Goal: Complete application form: Complete application form

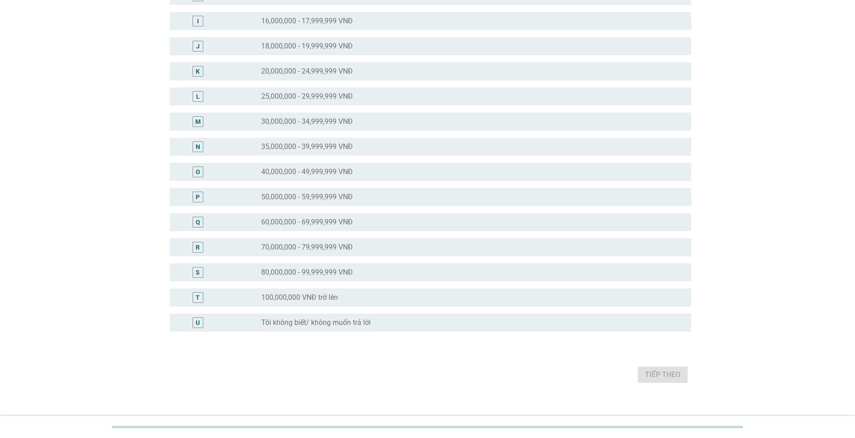
scroll to position [269, 0]
click at [345, 173] on label "40,000,000 - 49,999,999 VNĐ" at bounding box center [307, 170] width 92 height 9
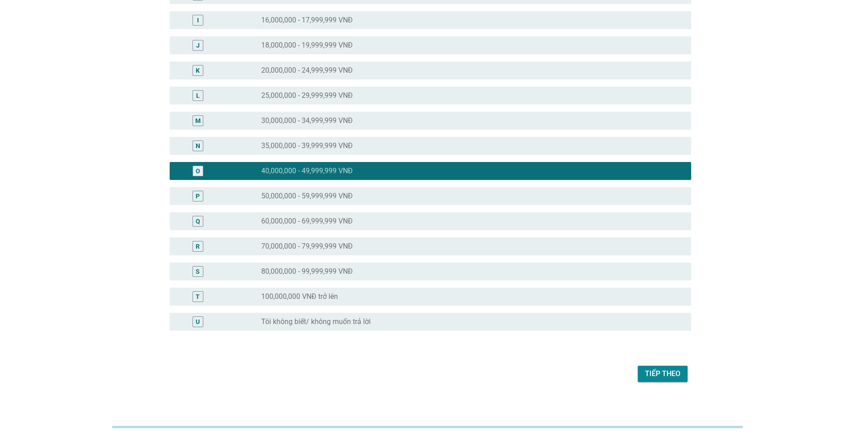
click at [659, 373] on div "Tiếp theo" at bounding box center [662, 373] width 35 height 11
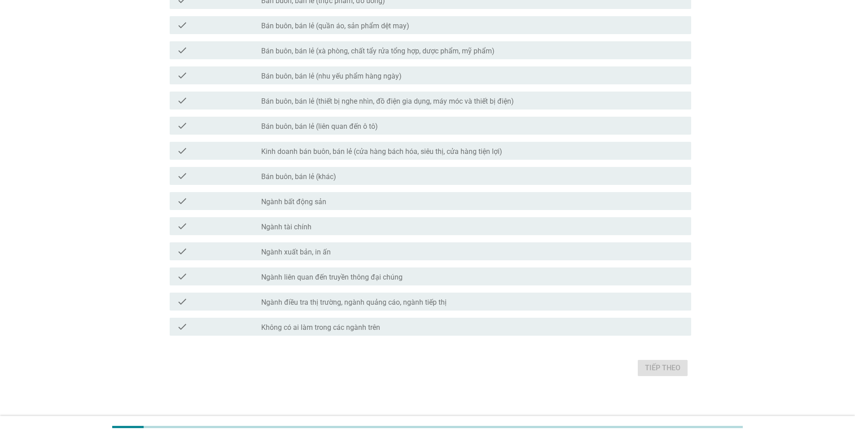
scroll to position [296, 0]
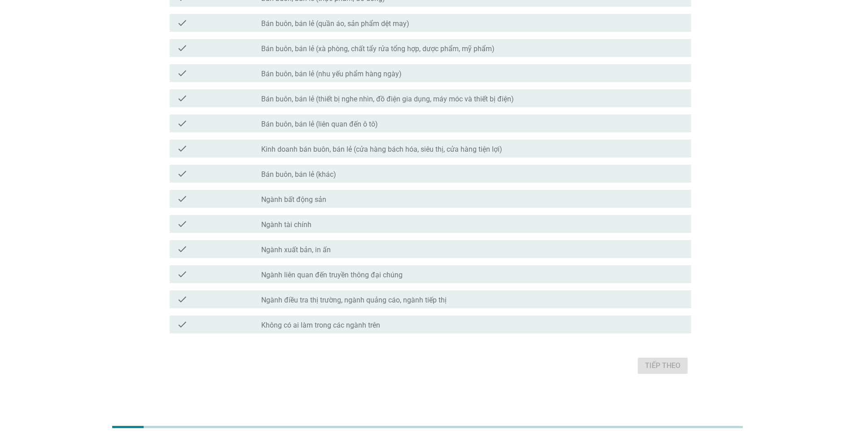
click at [351, 325] on label "Không có ai làm trong các ngành trên" at bounding box center [320, 325] width 119 height 9
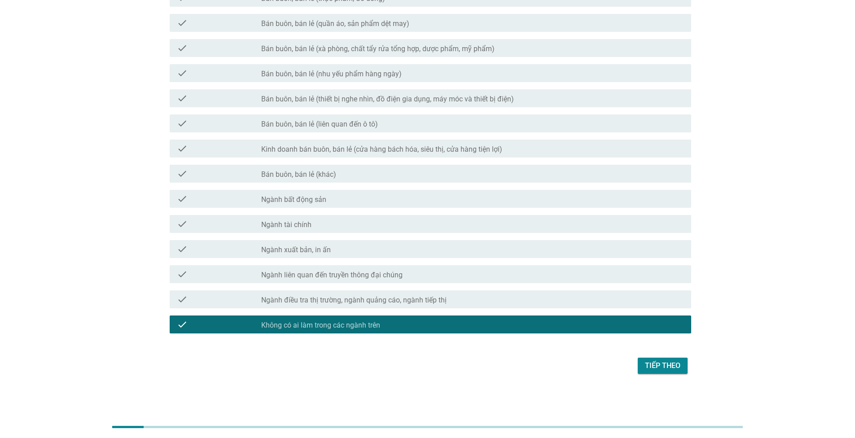
click at [656, 368] on div "Tiếp theo" at bounding box center [662, 365] width 35 height 11
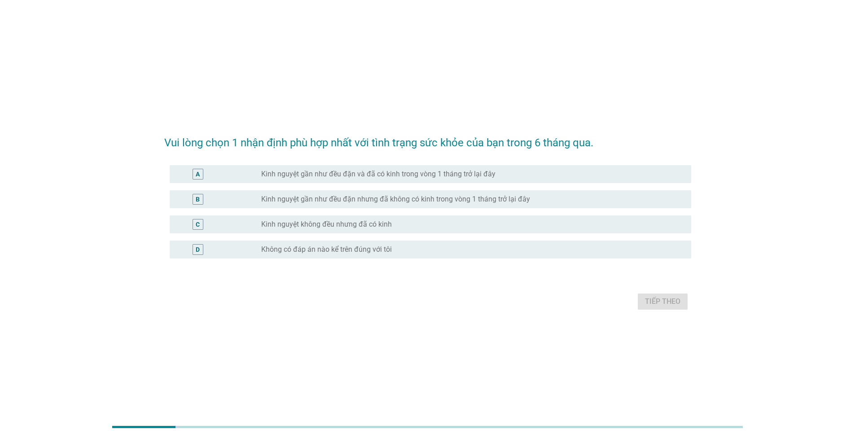
click at [414, 172] on label "Kinh nguyệt gần như đều đặn và đã có kinh trong vòng 1 tháng trở lại đây" at bounding box center [378, 174] width 234 height 9
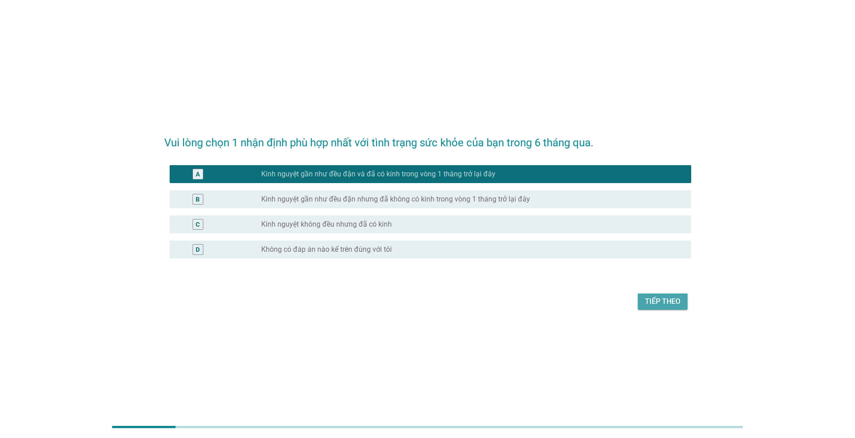
click at [668, 305] on div "Tiếp theo" at bounding box center [662, 301] width 35 height 11
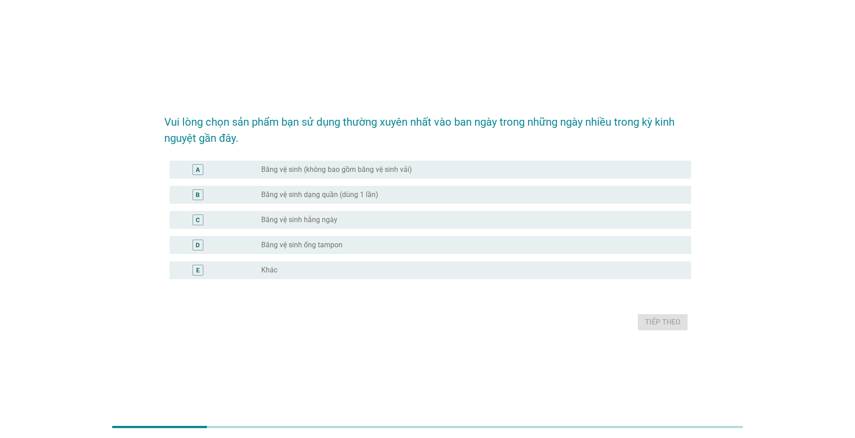
click at [310, 196] on label "Băng vệ sinh dạng quần (dùng 1 lần)" at bounding box center [319, 194] width 117 height 9
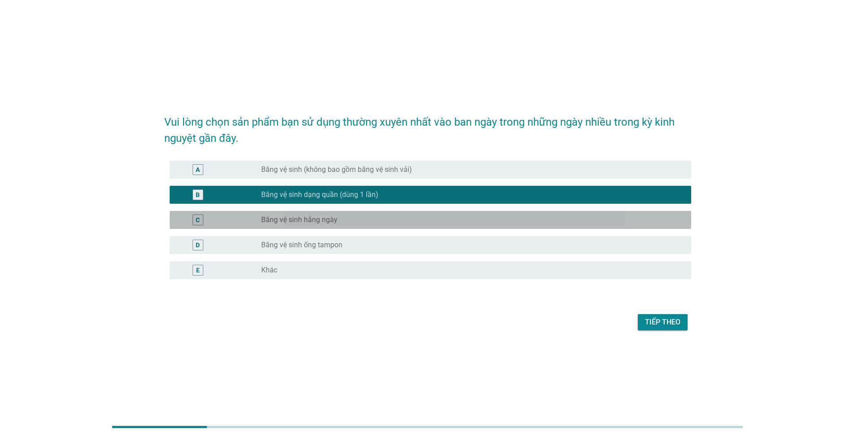
click at [314, 217] on label "Băng vệ sinh hằng ngày" at bounding box center [299, 219] width 76 height 9
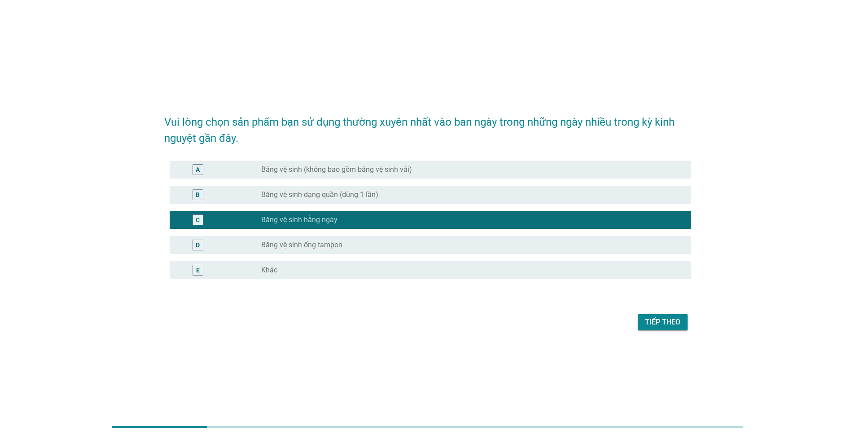
click at [389, 166] on label "Băng vệ sinh (không bao gồm băng vệ sinh vải)" at bounding box center [336, 169] width 151 height 9
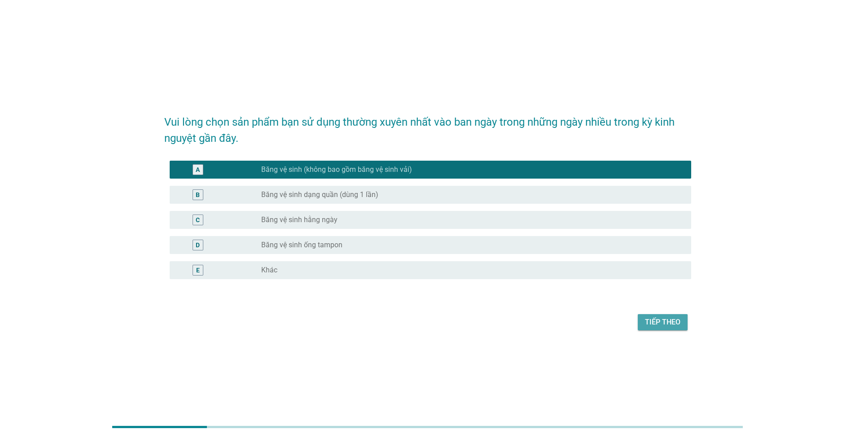
click at [664, 327] on div "Tiếp theo" at bounding box center [662, 322] width 35 height 11
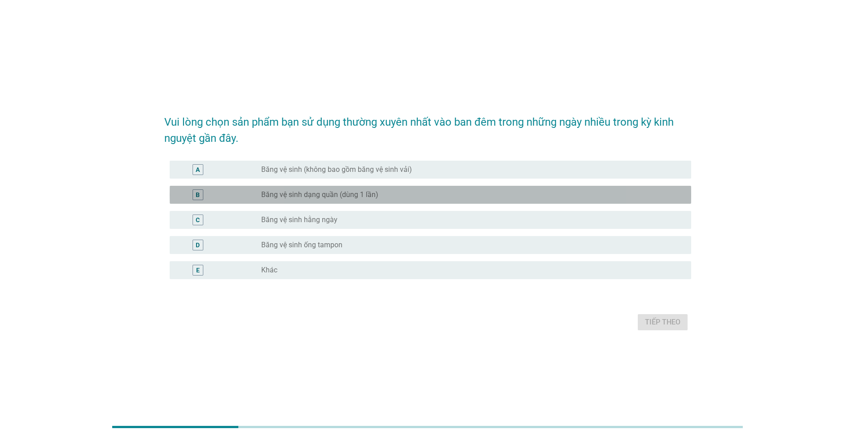
click at [349, 197] on label "Băng vệ sinh dạng quần (dùng 1 lần)" at bounding box center [319, 194] width 117 height 9
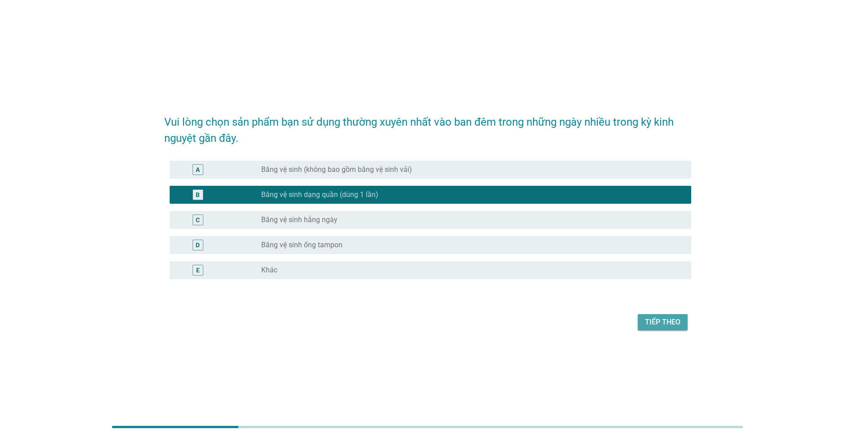
click at [671, 327] on button "Tiếp theo" at bounding box center [662, 322] width 50 height 16
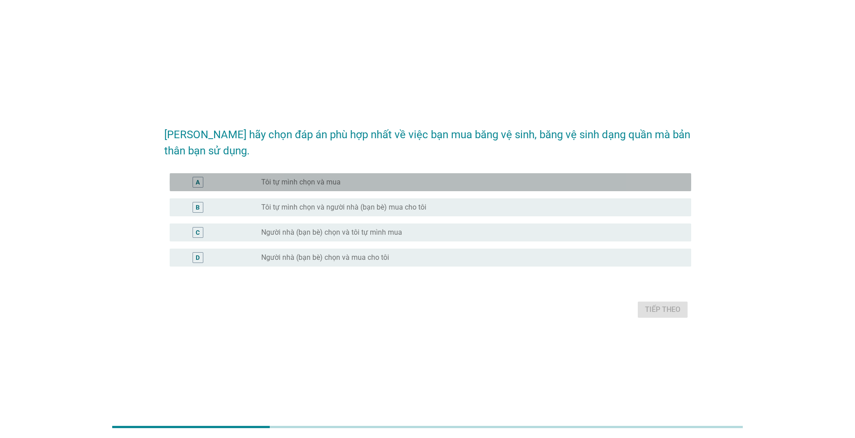
click at [337, 188] on div "A radio_button_unchecked Tôi tự mình chọn và mua" at bounding box center [430, 182] width 521 height 18
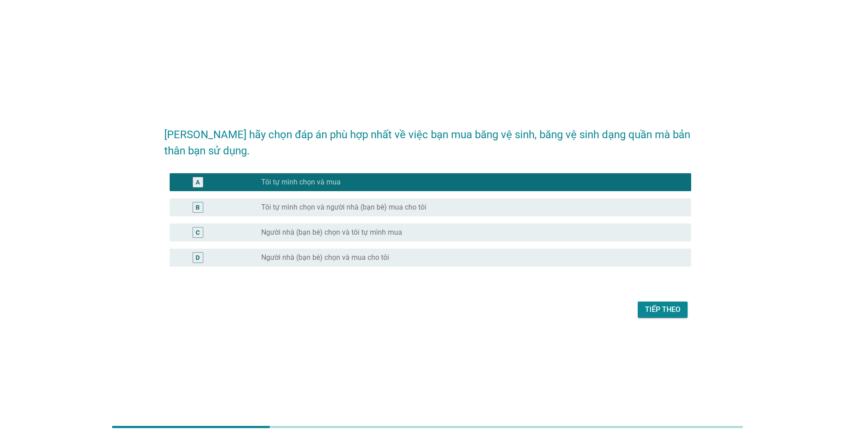
click at [659, 309] on div "Tiếp theo" at bounding box center [662, 309] width 35 height 11
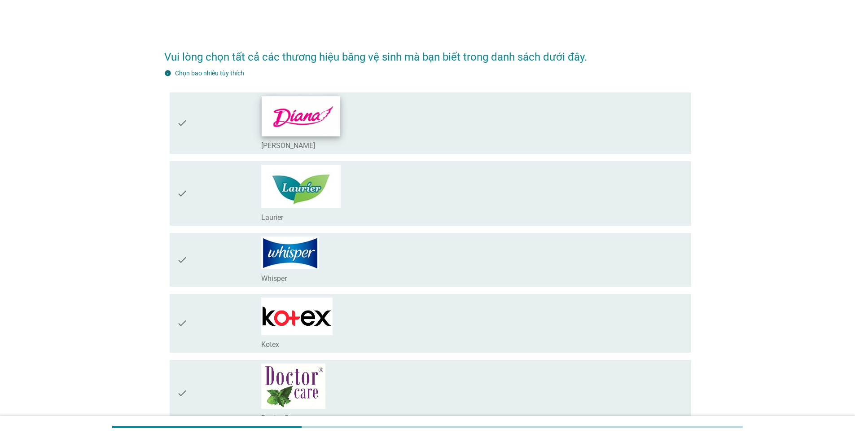
click at [312, 127] on img at bounding box center [301, 116] width 79 height 40
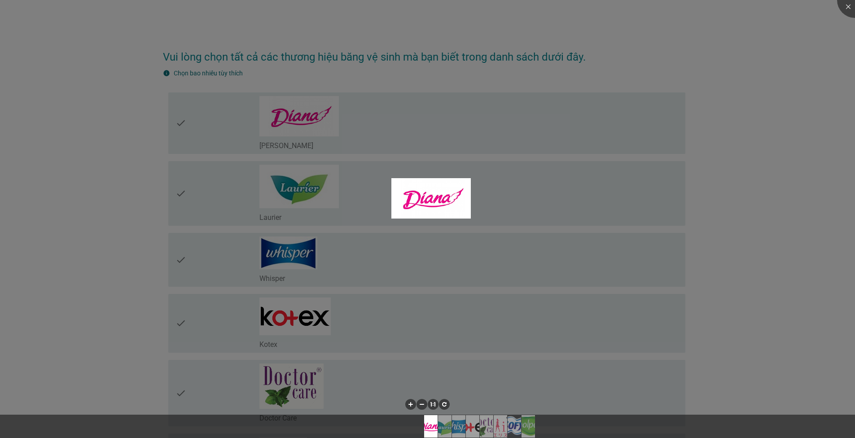
click at [319, 196] on div at bounding box center [427, 219] width 855 height 438
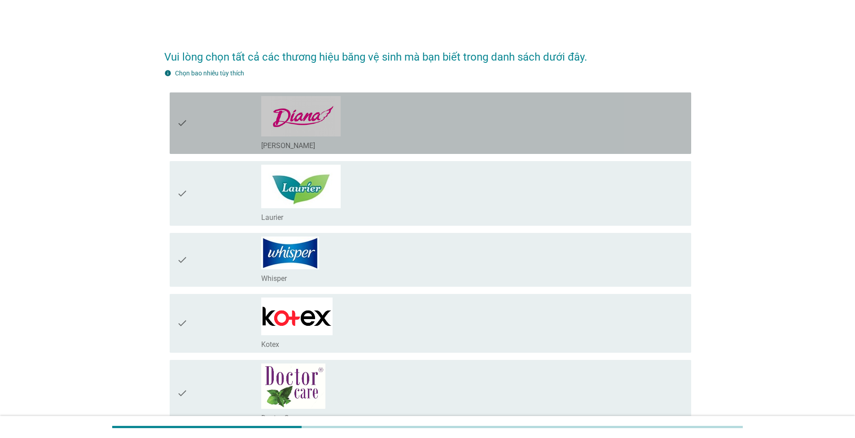
click at [181, 122] on icon "check" at bounding box center [182, 123] width 11 height 54
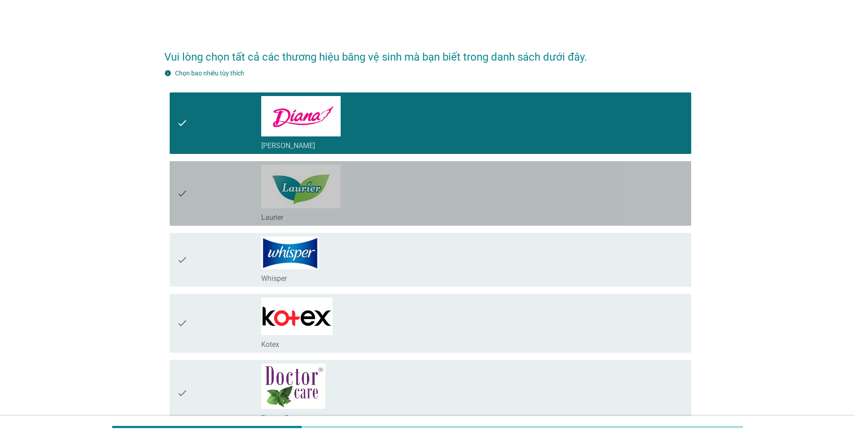
click at [183, 197] on icon "check" at bounding box center [182, 193] width 11 height 57
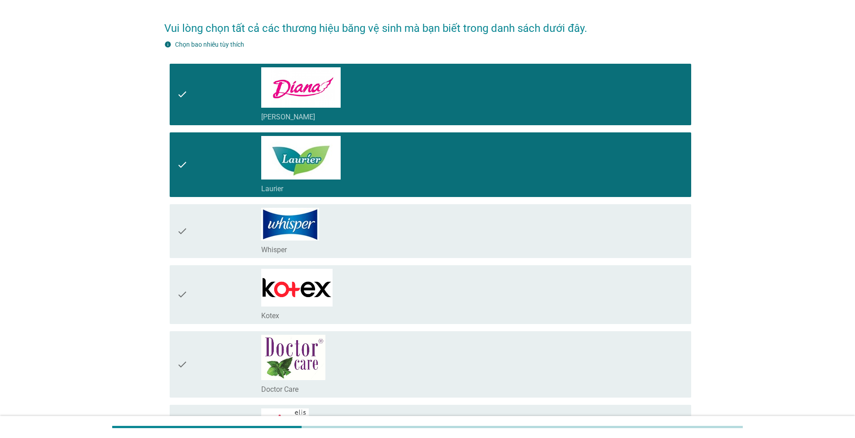
scroll to position [45, 0]
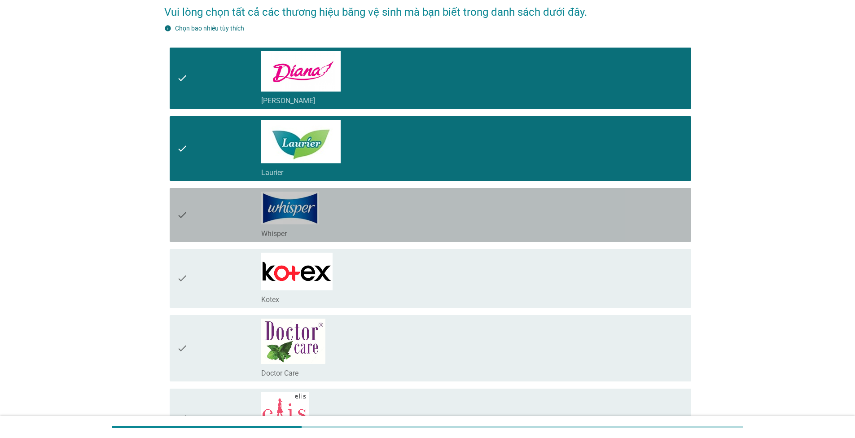
click at [186, 213] on icon "check" at bounding box center [182, 215] width 11 height 47
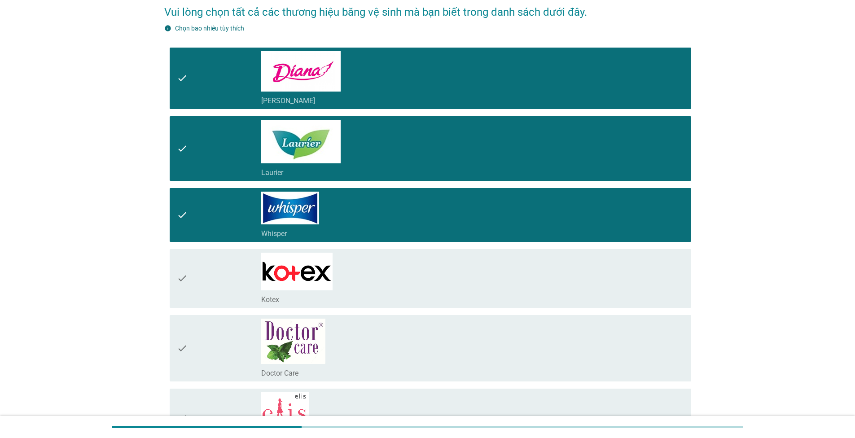
click at [183, 279] on icon "check" at bounding box center [182, 279] width 11 height 52
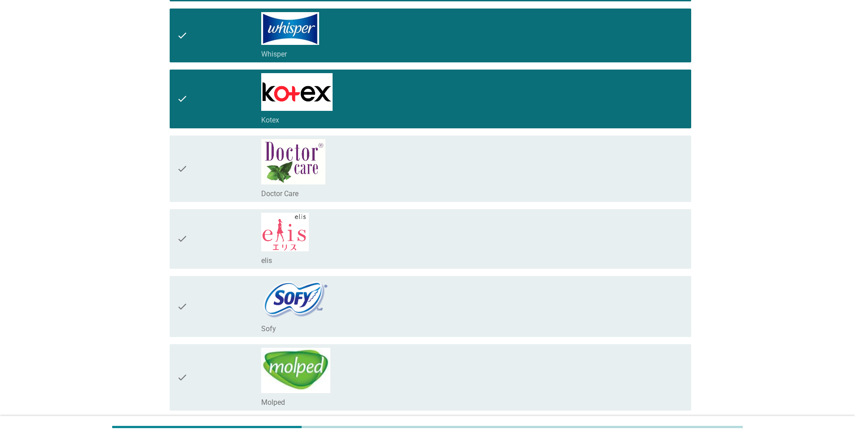
click at [183, 236] on icon "check" at bounding box center [182, 239] width 11 height 52
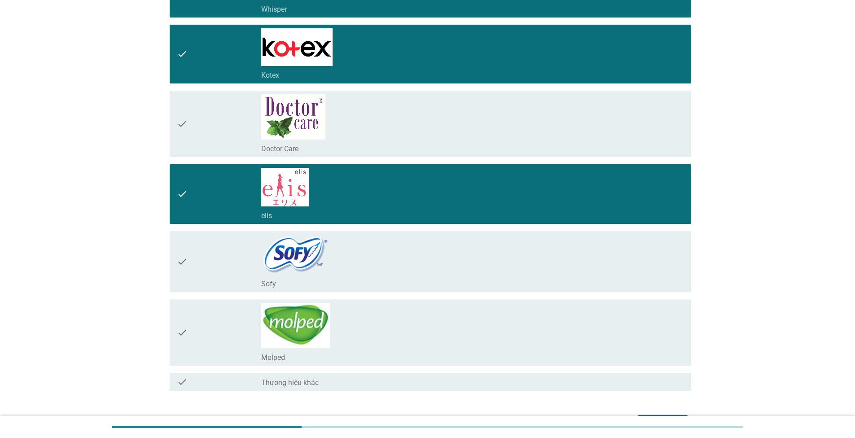
click at [179, 267] on icon "check" at bounding box center [182, 262] width 11 height 54
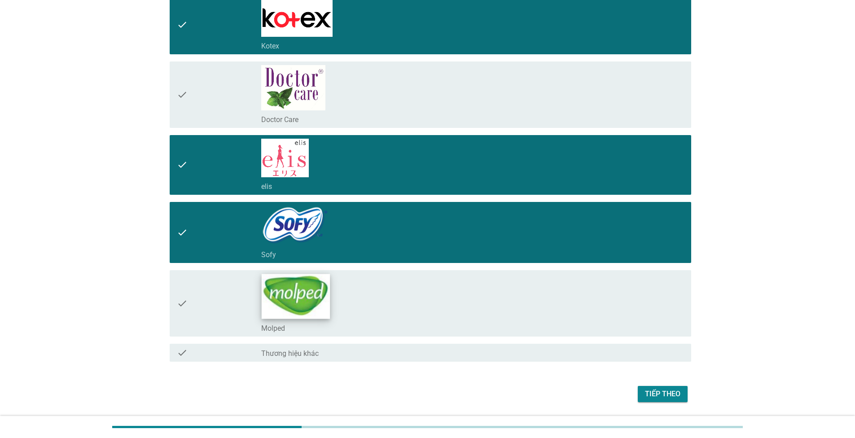
scroll to position [327, 0]
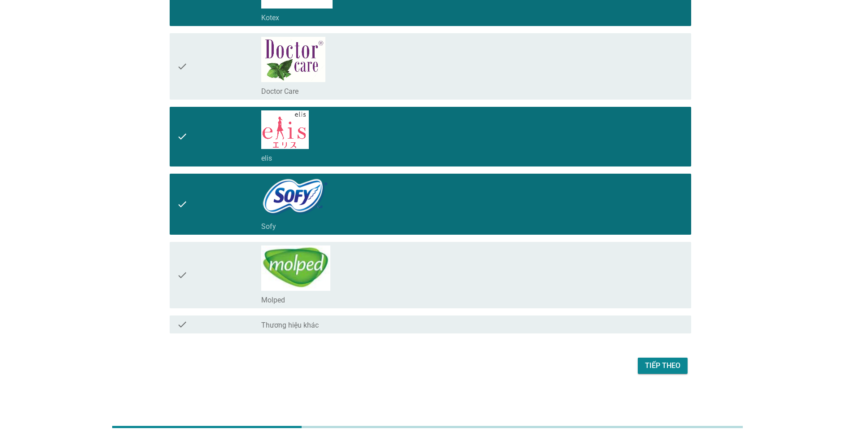
click at [657, 368] on div "Tiếp theo" at bounding box center [662, 365] width 35 height 11
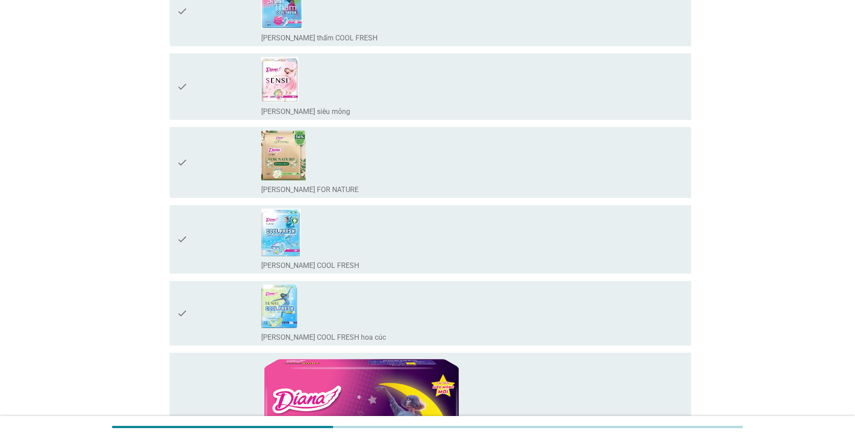
scroll to position [0, 0]
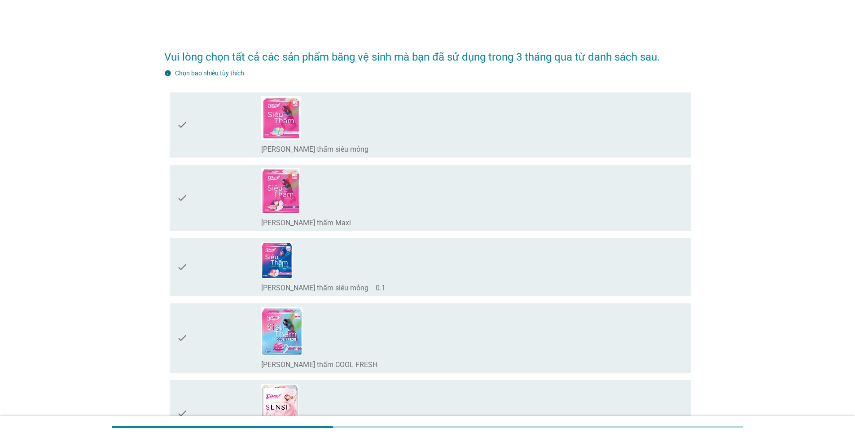
click at [183, 126] on icon "check" at bounding box center [182, 125] width 11 height 58
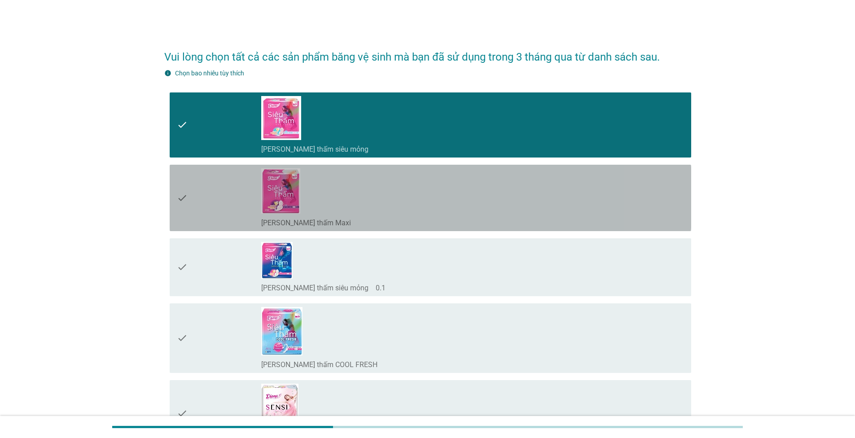
click at [181, 189] on icon "check" at bounding box center [182, 197] width 11 height 59
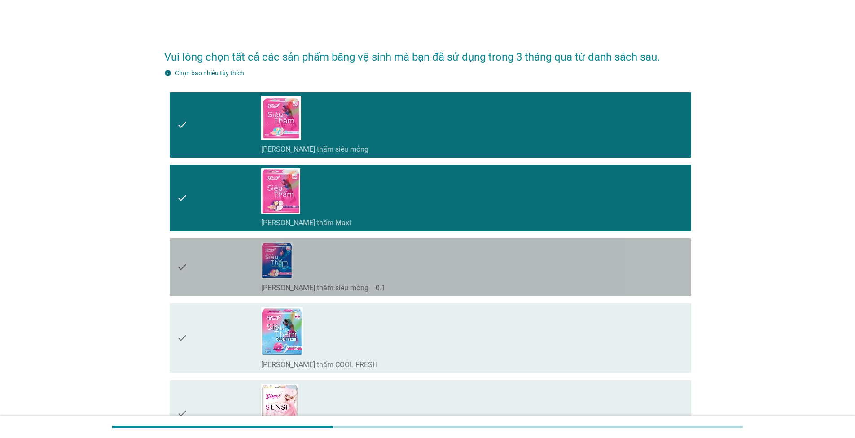
click at [183, 265] on icon "check" at bounding box center [182, 267] width 11 height 51
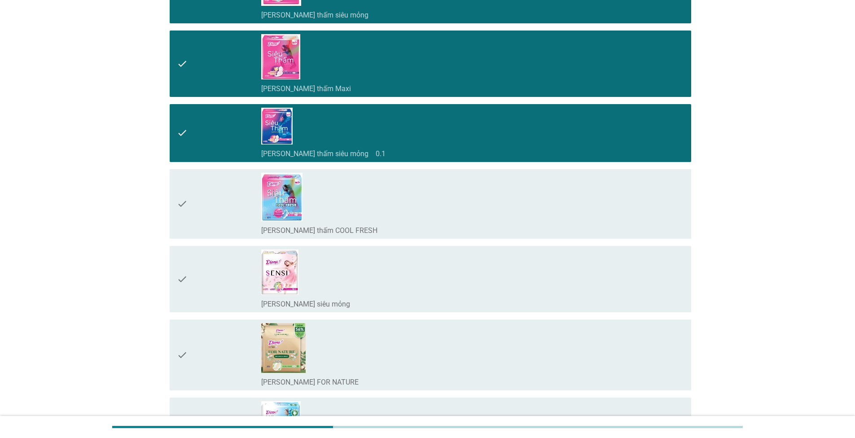
scroll to position [135, 0]
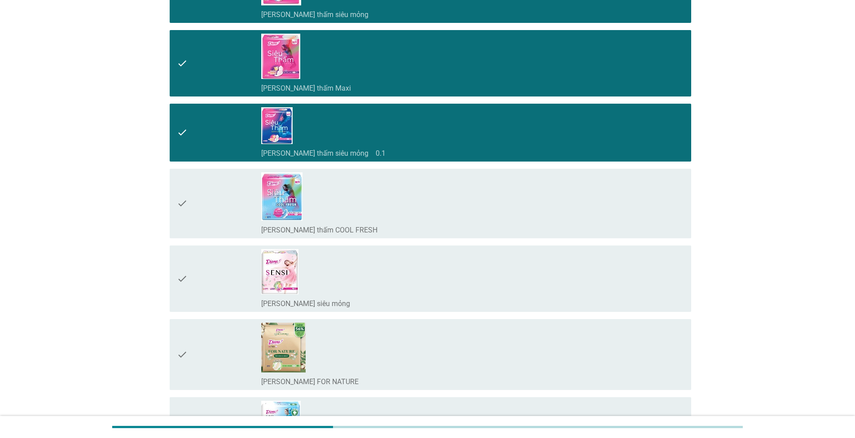
click at [182, 279] on icon "check" at bounding box center [182, 278] width 11 height 59
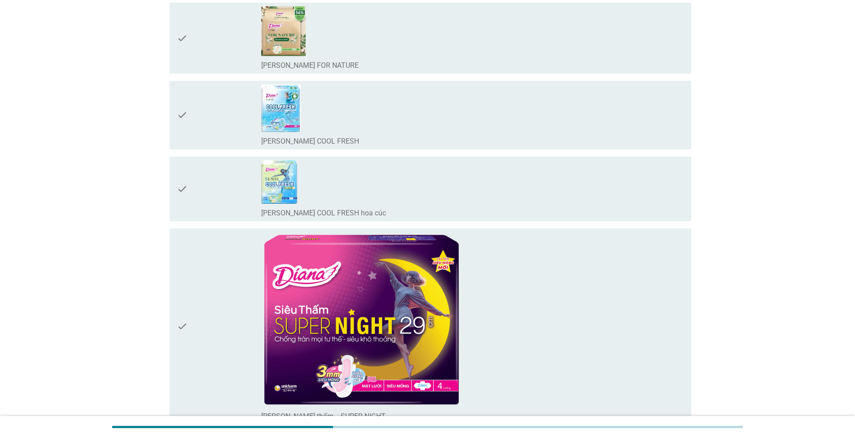
scroll to position [538, 0]
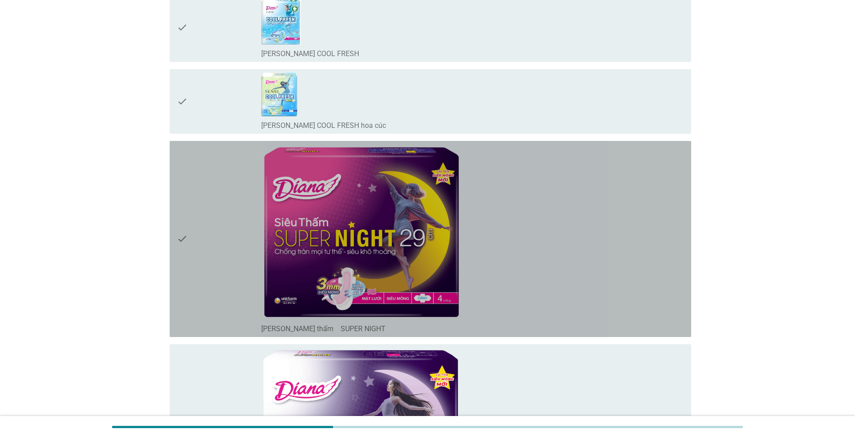
click at [179, 233] on icon "check" at bounding box center [182, 238] width 11 height 189
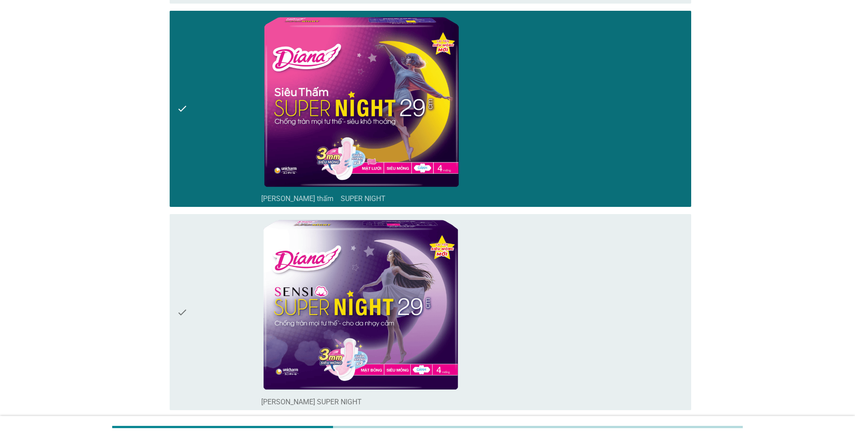
scroll to position [673, 0]
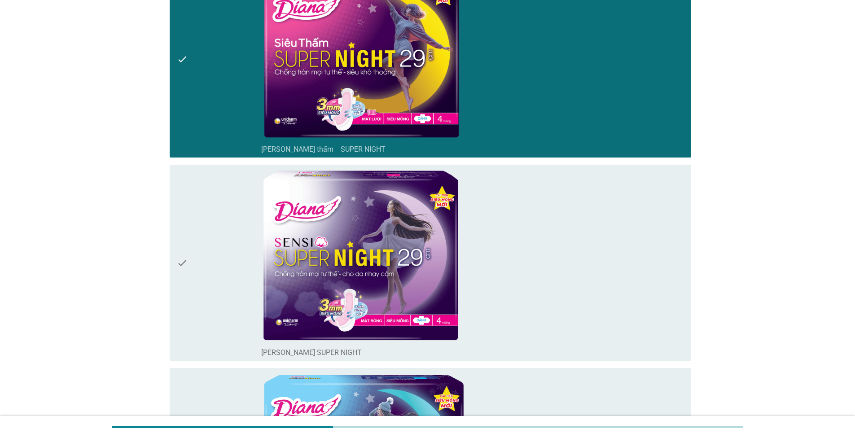
click at [177, 262] on icon "check" at bounding box center [182, 262] width 11 height 189
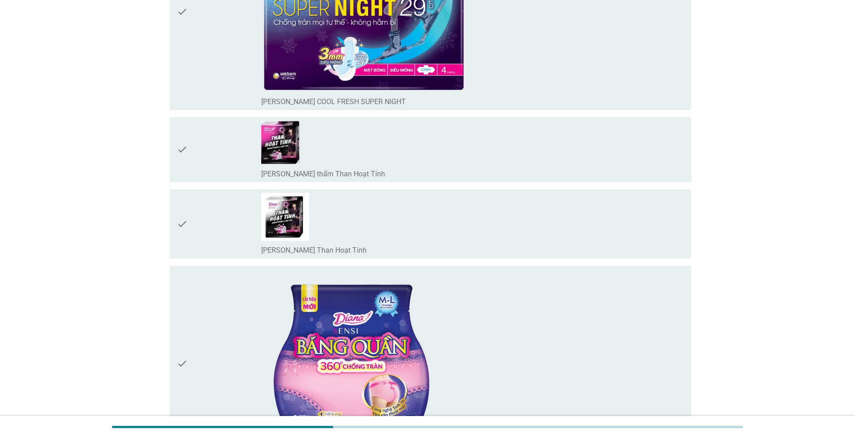
scroll to position [1256, 0]
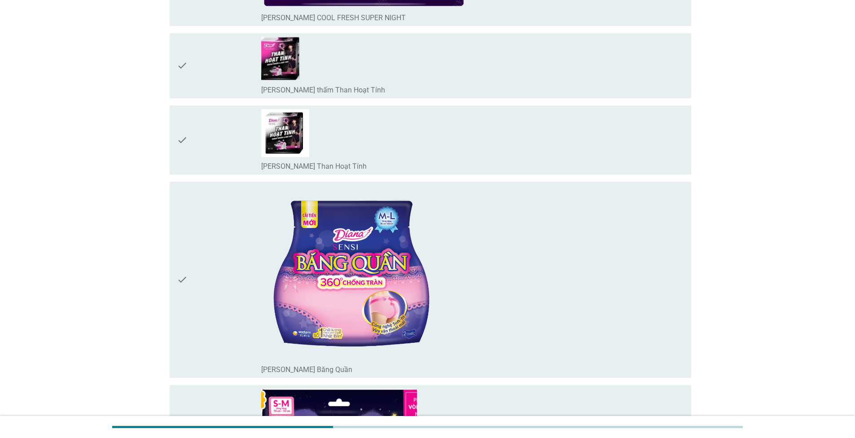
click at [185, 278] on icon "check" at bounding box center [182, 279] width 11 height 189
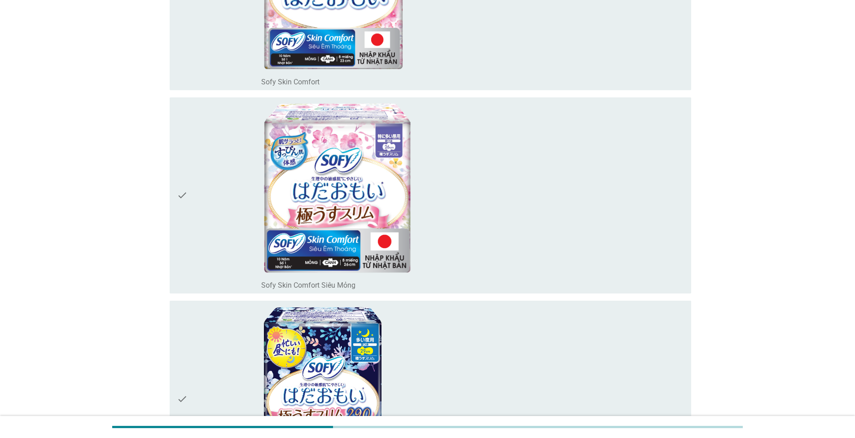
scroll to position [4744, 0]
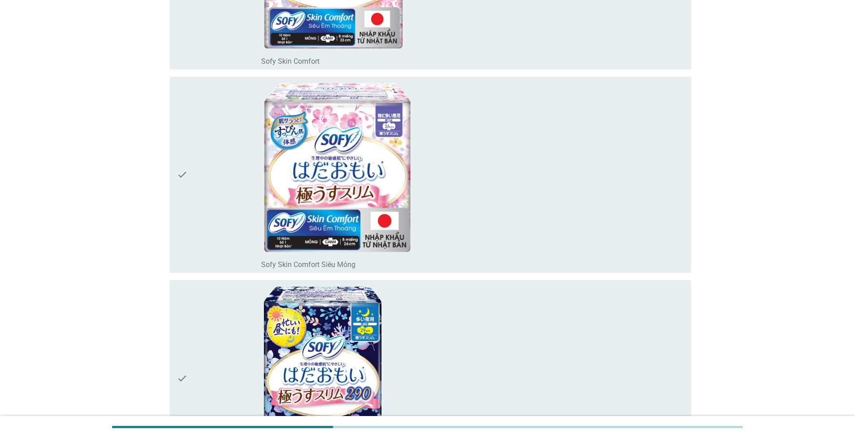
click at [177, 177] on icon "check" at bounding box center [182, 174] width 11 height 189
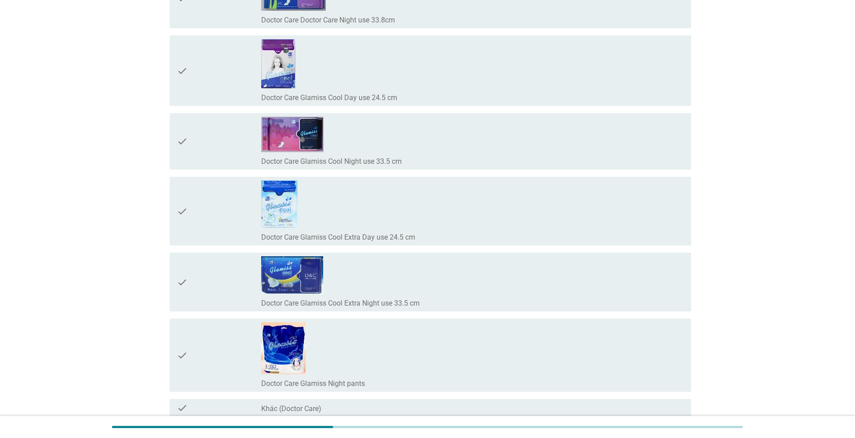
scroll to position [8333, 0]
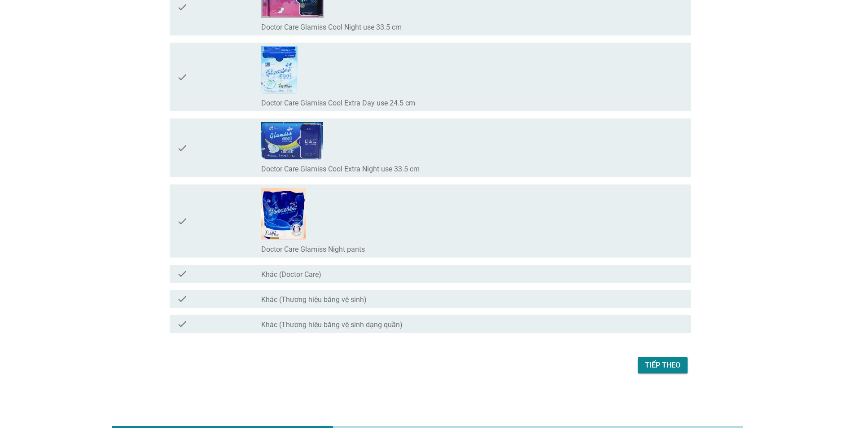
click at [659, 369] on div "Tiếp theo" at bounding box center [662, 365] width 35 height 11
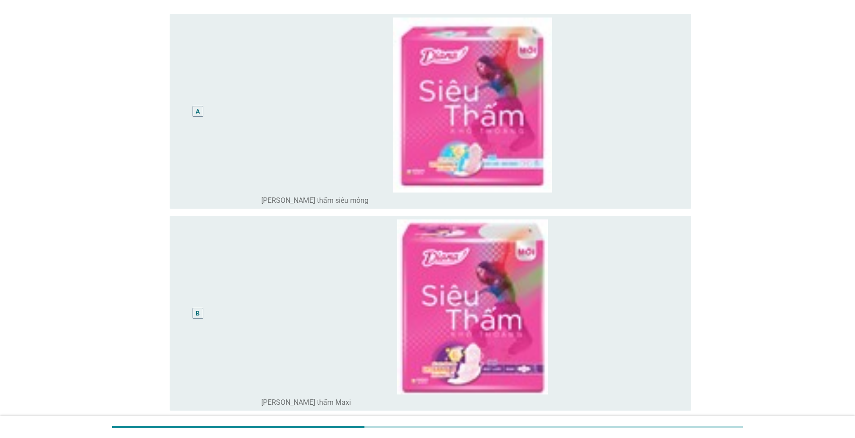
scroll to position [90, 0]
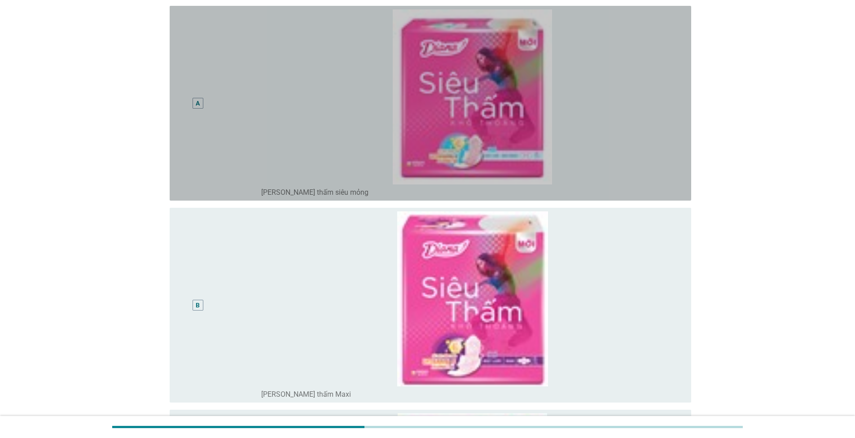
click at [199, 105] on div "A" at bounding box center [198, 102] width 4 height 9
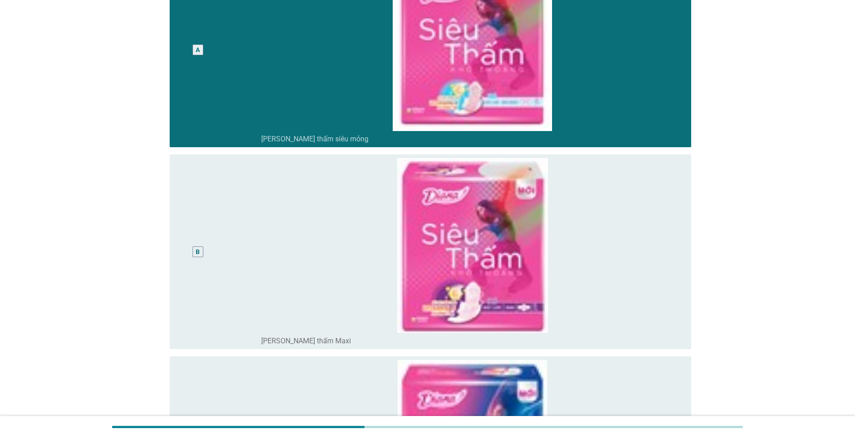
scroll to position [224, 0]
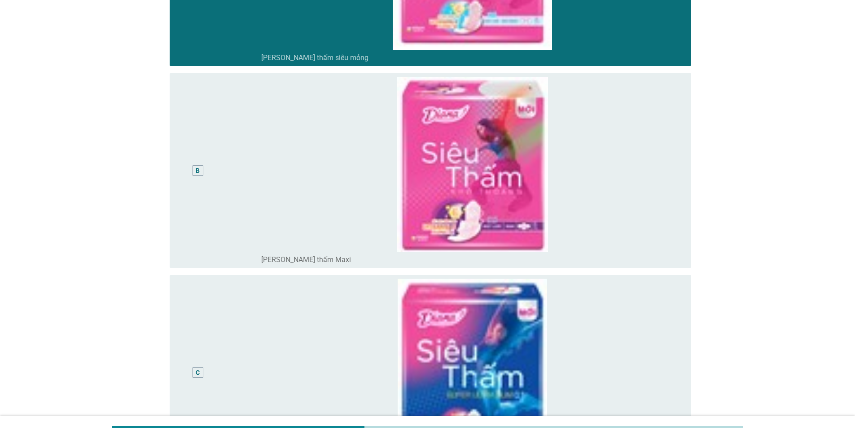
click at [197, 181] on div "B" at bounding box center [198, 171] width 42 height 188
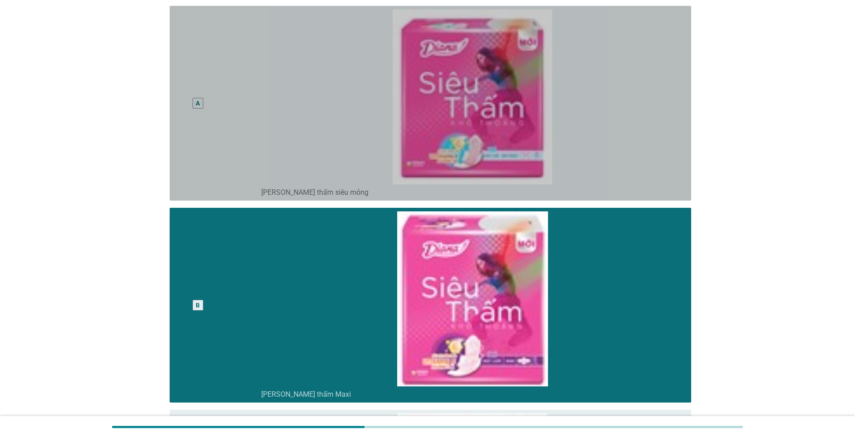
click at [203, 133] on div "A" at bounding box center [198, 103] width 42 height 188
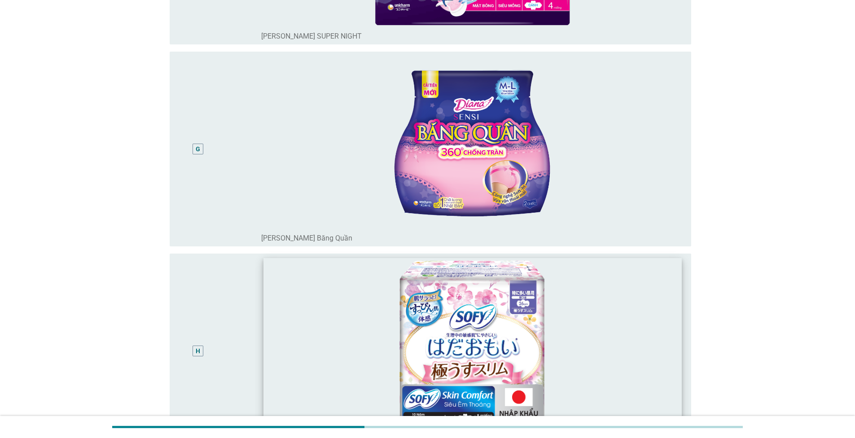
scroll to position [1382, 0]
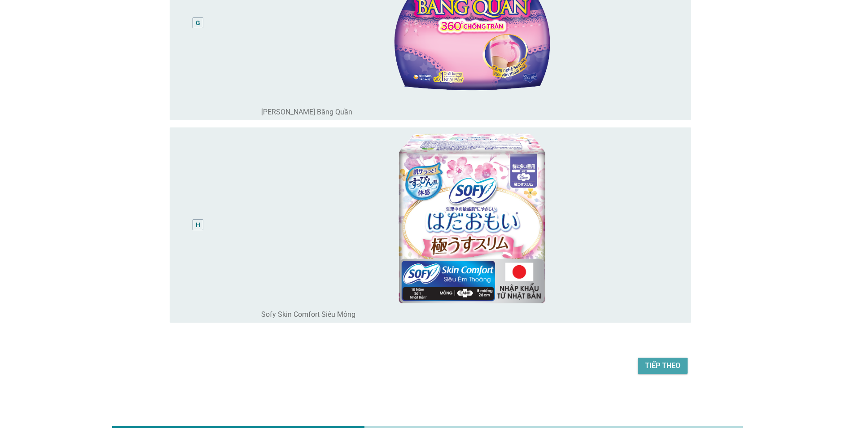
click at [660, 369] on div "Tiếp theo" at bounding box center [662, 365] width 35 height 11
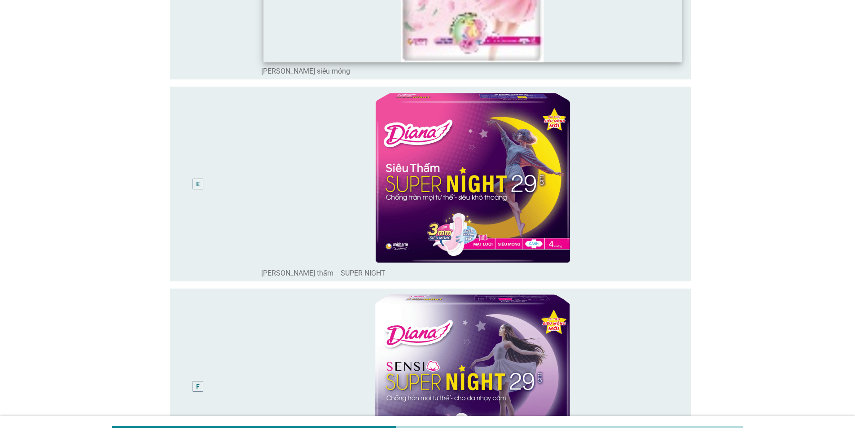
scroll to position [808, 0]
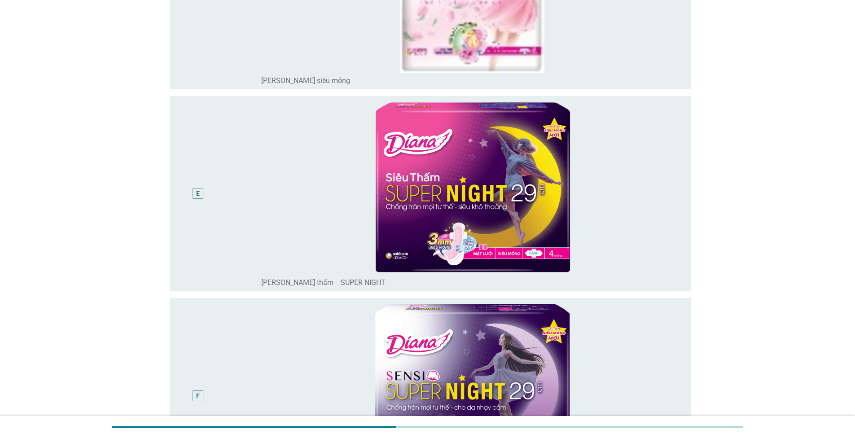
click at [199, 196] on div "E" at bounding box center [198, 193] width 4 height 9
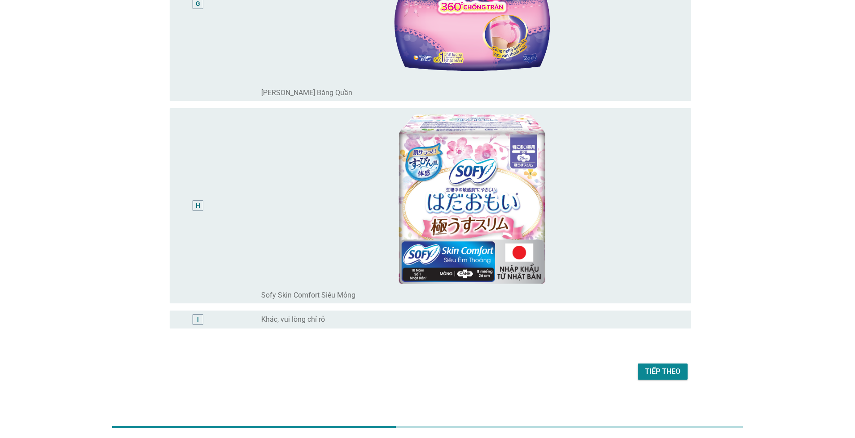
scroll to position [1407, 0]
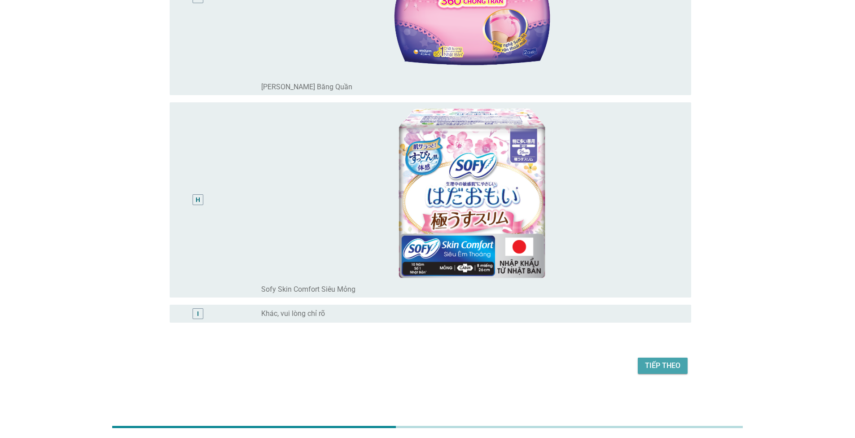
click at [662, 368] on div "Tiếp theo" at bounding box center [662, 365] width 35 height 11
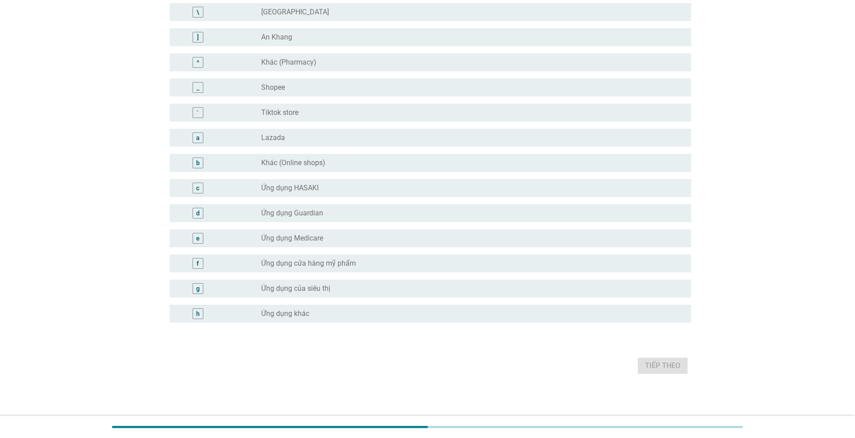
scroll to position [0, 0]
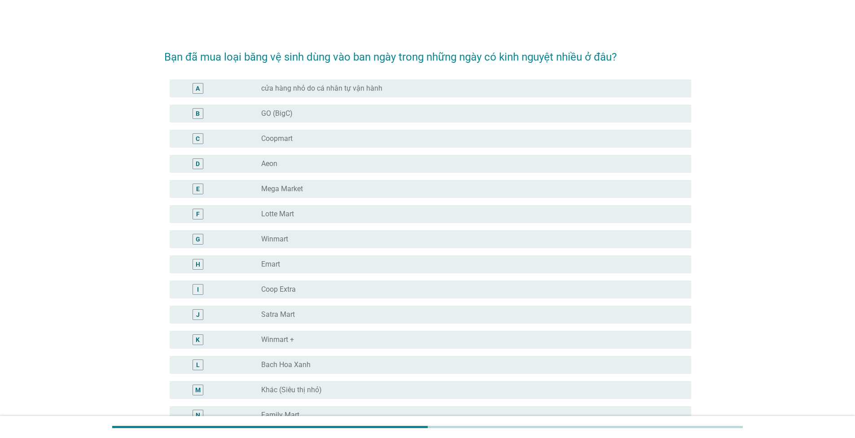
click at [198, 113] on div "B" at bounding box center [198, 113] width 4 height 9
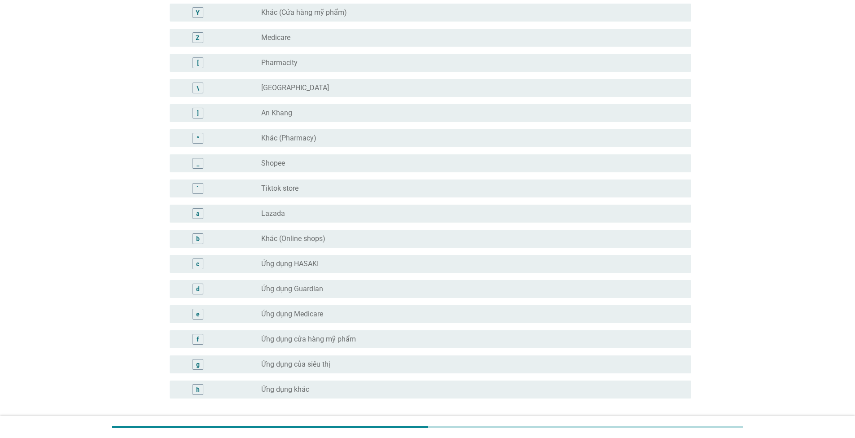
scroll to position [755, 0]
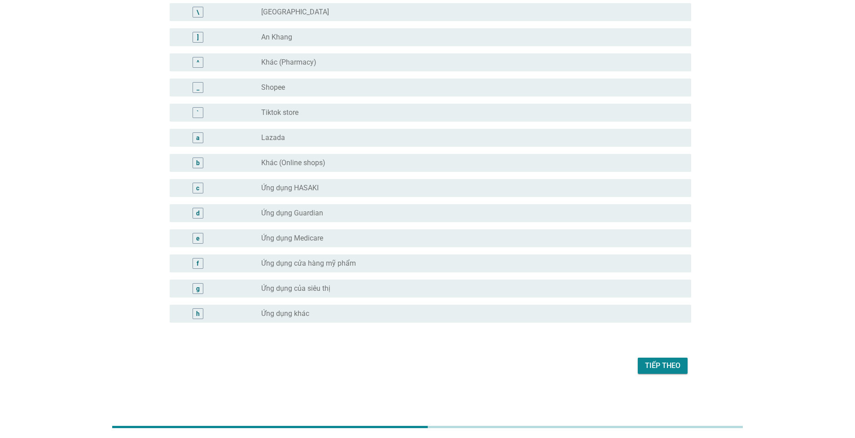
click at [664, 362] on div "Tiếp theo" at bounding box center [662, 365] width 35 height 11
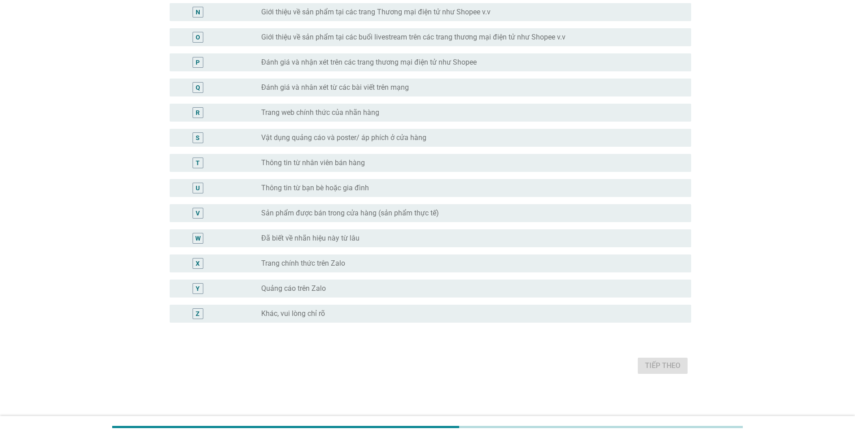
scroll to position [0, 0]
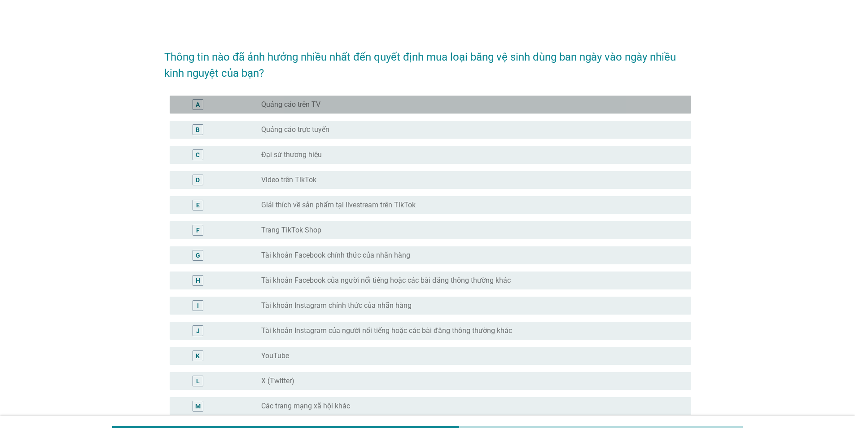
click at [197, 109] on div "A" at bounding box center [198, 104] width 4 height 9
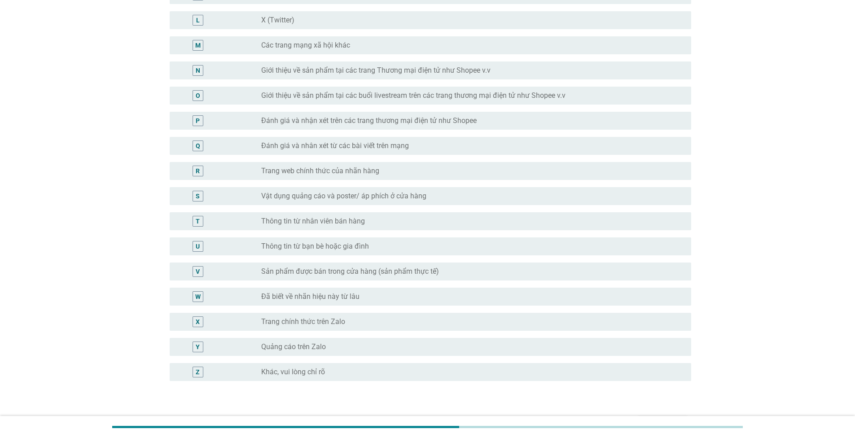
scroll to position [419, 0]
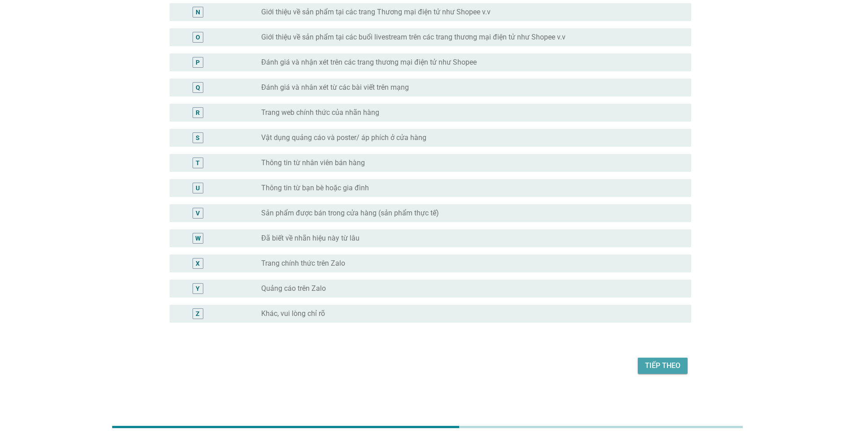
click at [659, 367] on div "Tiếp theo" at bounding box center [662, 365] width 35 height 11
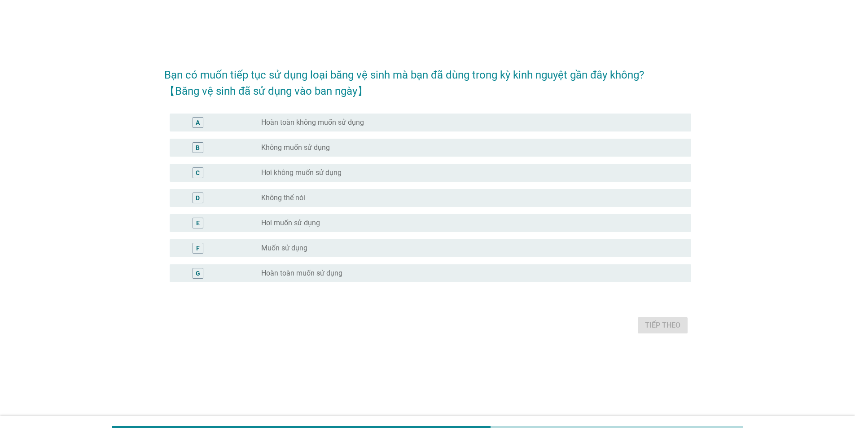
scroll to position [0, 0]
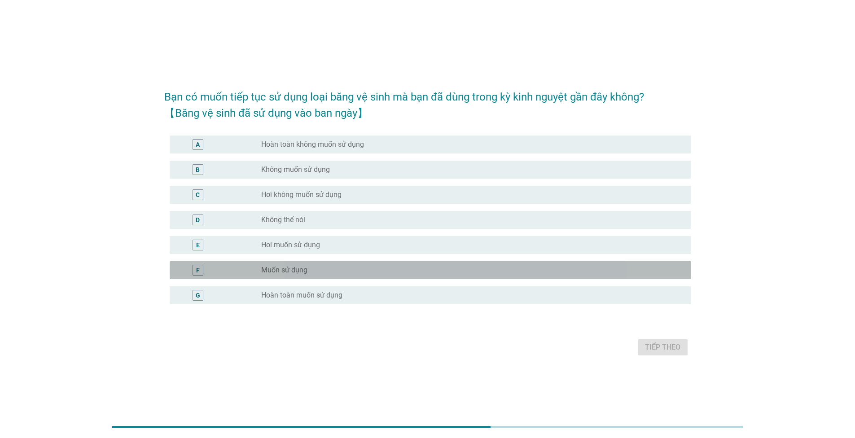
click at [298, 270] on label "Muốn sử dụng" at bounding box center [284, 270] width 46 height 9
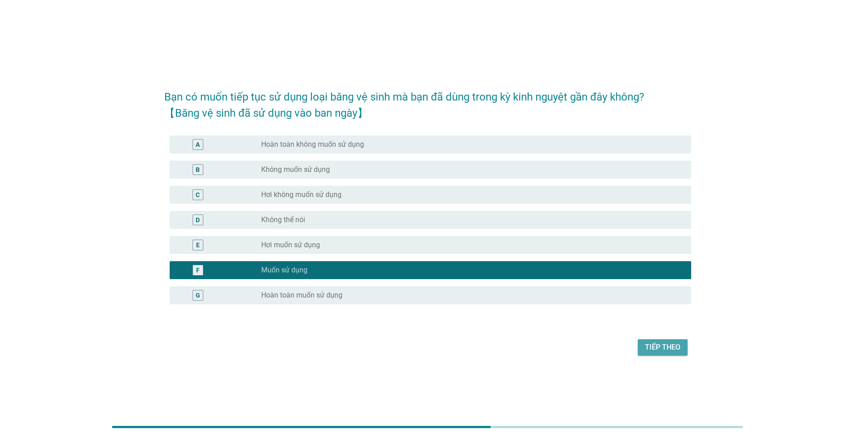
click at [656, 340] on button "Tiếp theo" at bounding box center [662, 347] width 50 height 16
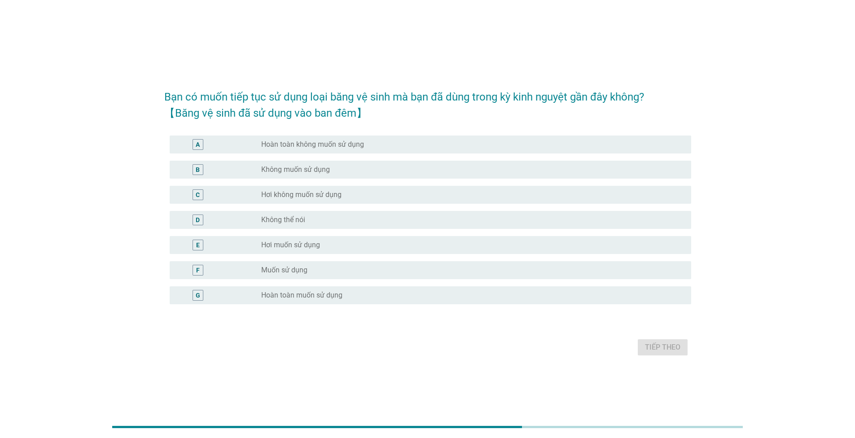
click at [339, 264] on div "F radio_button_unchecked Muốn sử dụng" at bounding box center [430, 270] width 521 height 18
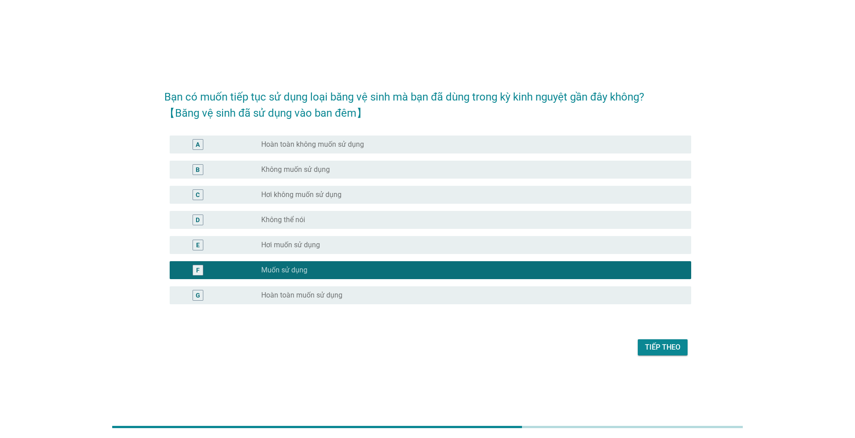
click at [666, 344] on div "Tiếp theo" at bounding box center [662, 347] width 35 height 11
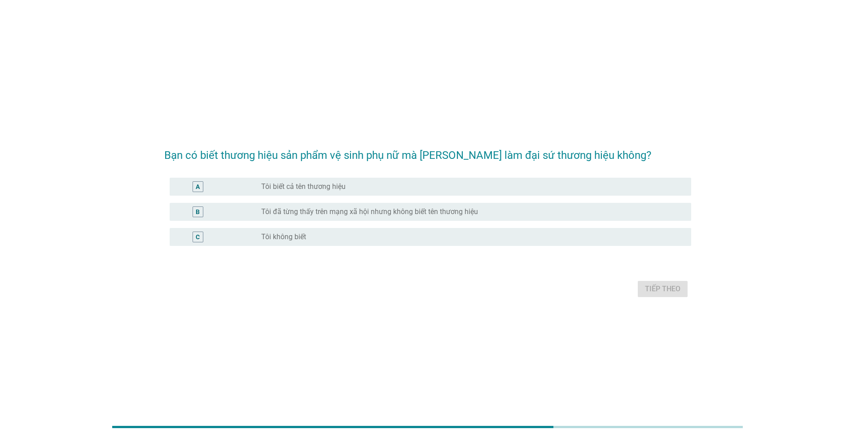
click at [277, 184] on label "Tôi biết cả tên thương hiệu" at bounding box center [303, 186] width 84 height 9
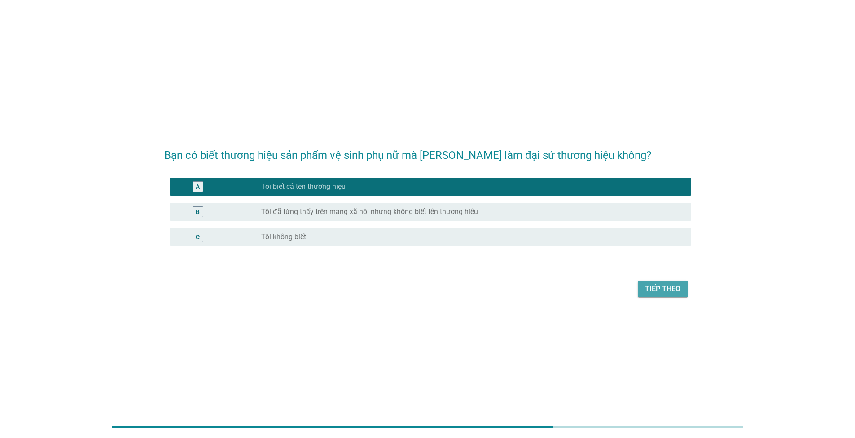
click at [664, 289] on div "Tiếp theo" at bounding box center [662, 289] width 35 height 11
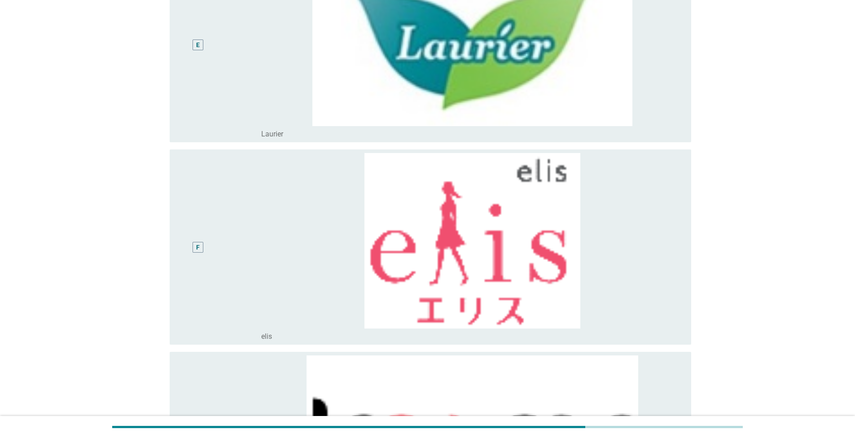
scroll to position [942, 0]
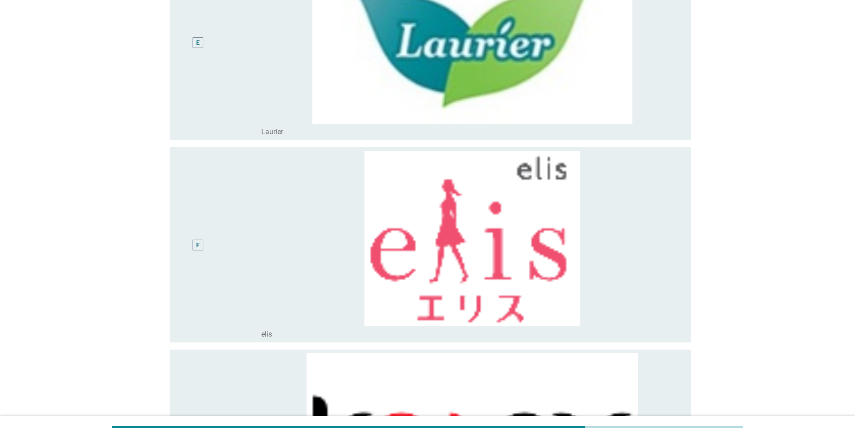
click at [199, 244] on div "F" at bounding box center [198, 244] width 4 height 9
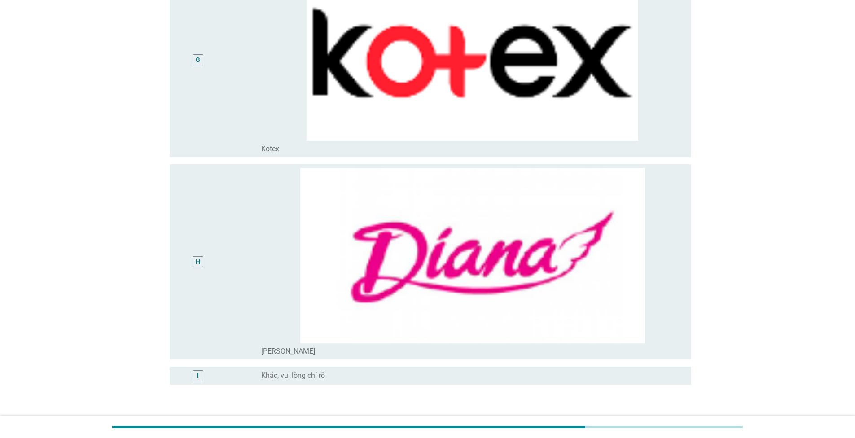
scroll to position [1391, 0]
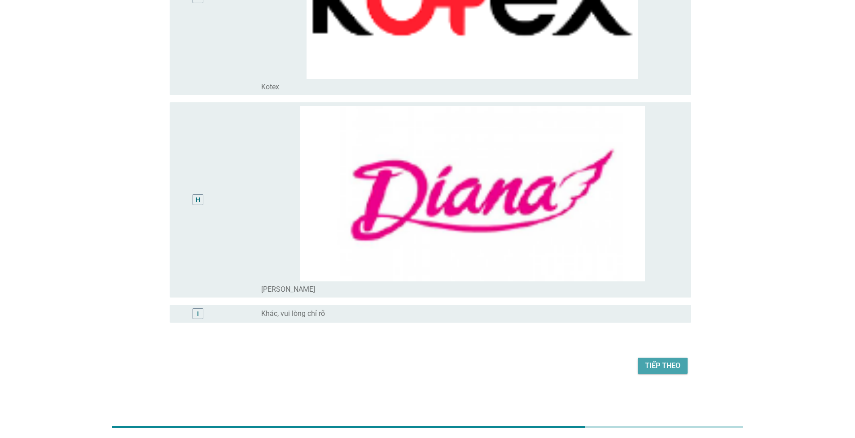
click at [659, 367] on div "Tiếp theo" at bounding box center [662, 365] width 35 height 11
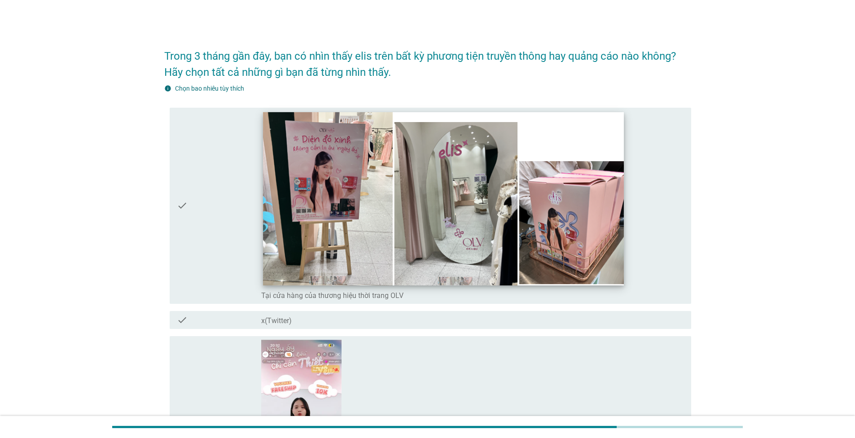
scroll to position [0, 0]
click at [303, 199] on img at bounding box center [443, 199] width 361 height 173
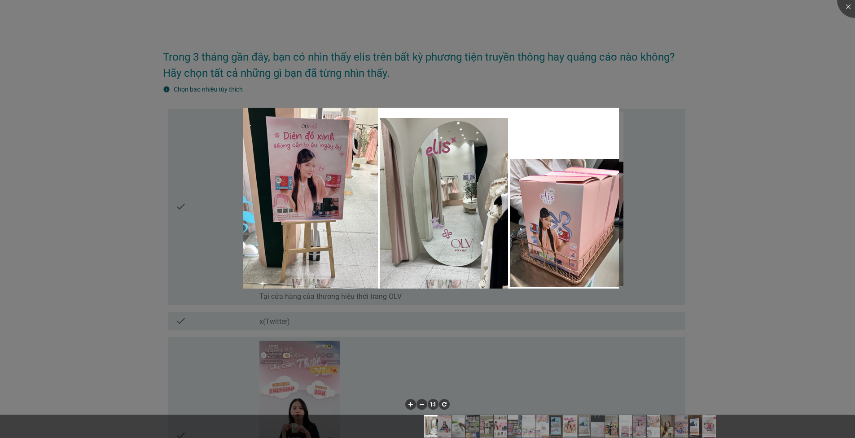
click at [743, 261] on div at bounding box center [427, 219] width 855 height 438
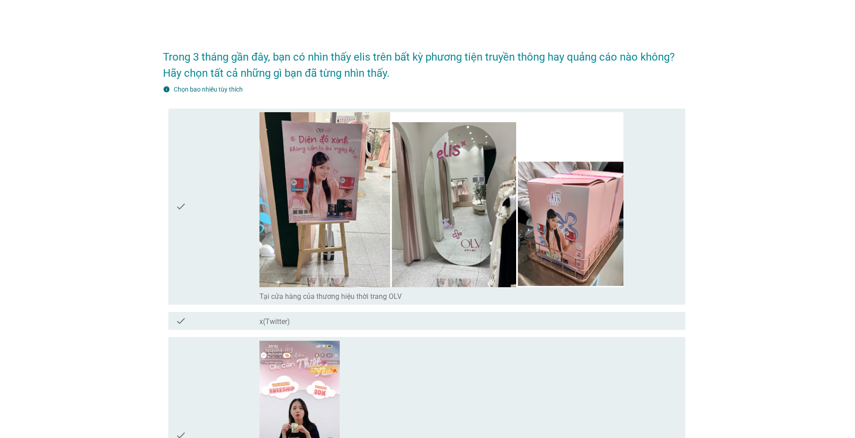
click at [177, 210] on icon "check" at bounding box center [180, 206] width 11 height 189
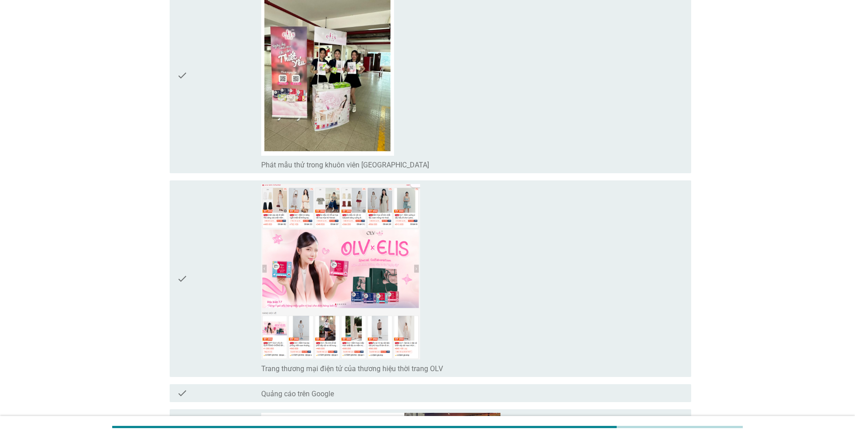
scroll to position [1032, 0]
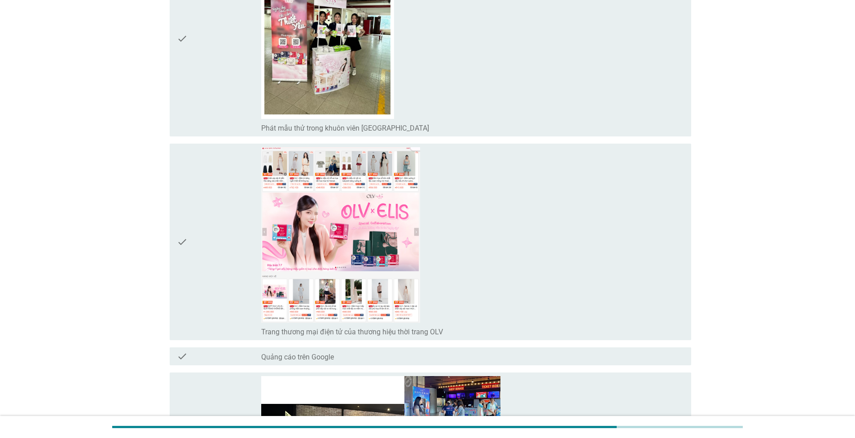
click at [180, 245] on icon "check" at bounding box center [182, 241] width 11 height 189
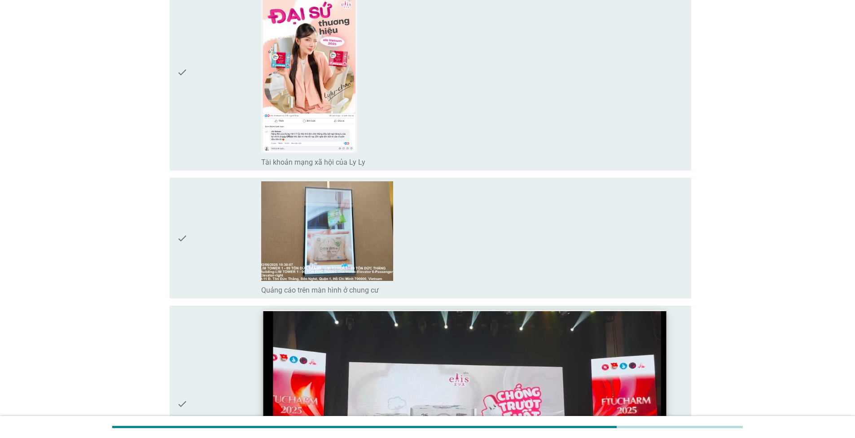
scroll to position [2064, 0]
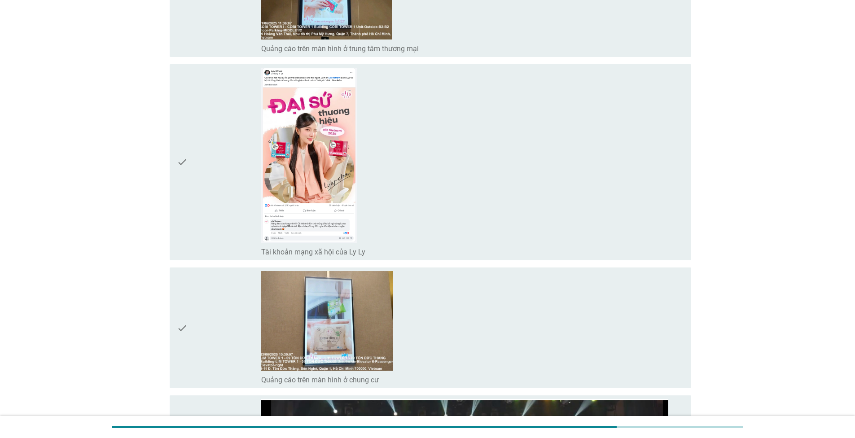
click at [181, 163] on icon "check" at bounding box center [182, 162] width 11 height 189
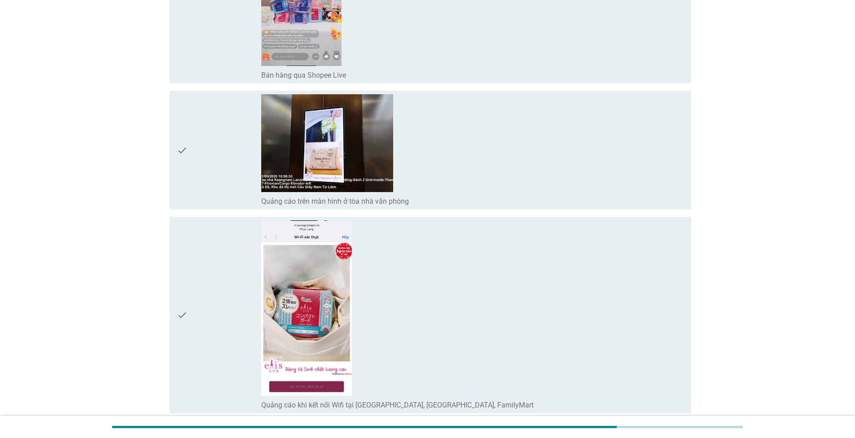
scroll to position [3854, 0]
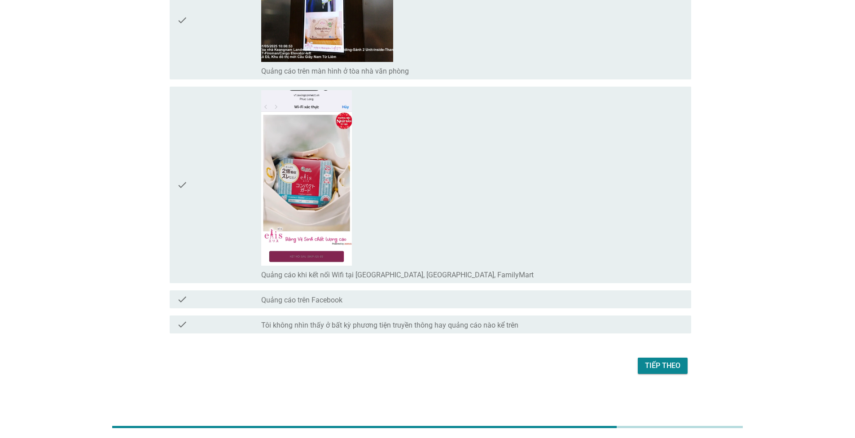
click at [659, 362] on div "Tiếp theo" at bounding box center [662, 365] width 35 height 11
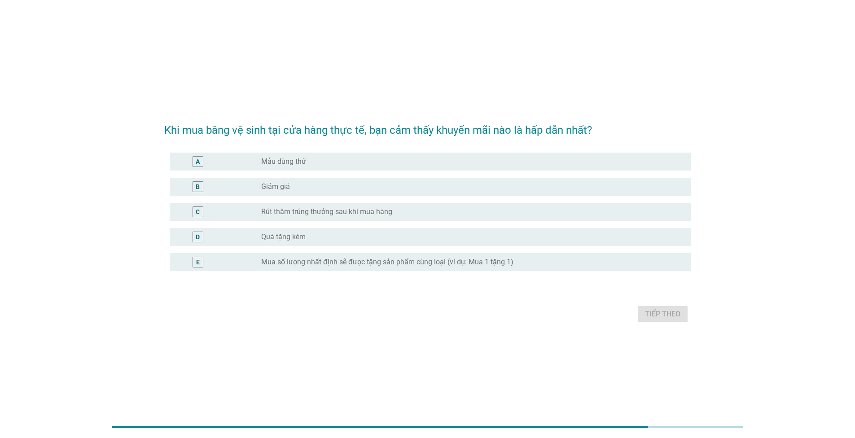
click at [299, 233] on label "Quà tặng kèm" at bounding box center [283, 236] width 44 height 9
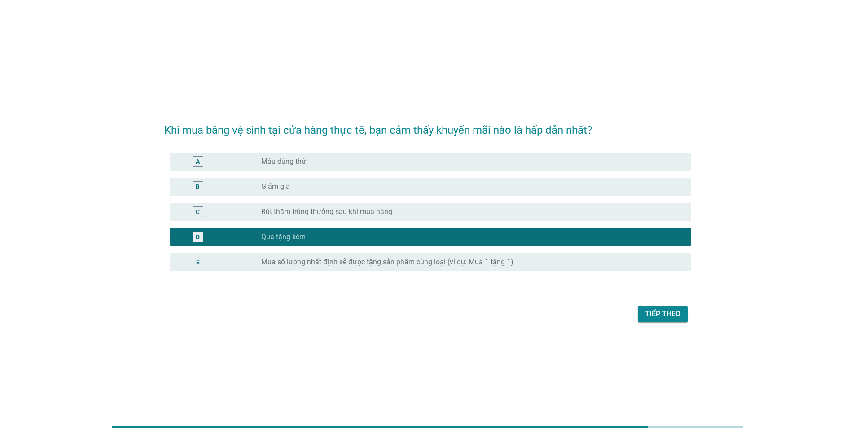
click at [668, 315] on div "Tiếp theo" at bounding box center [662, 314] width 35 height 11
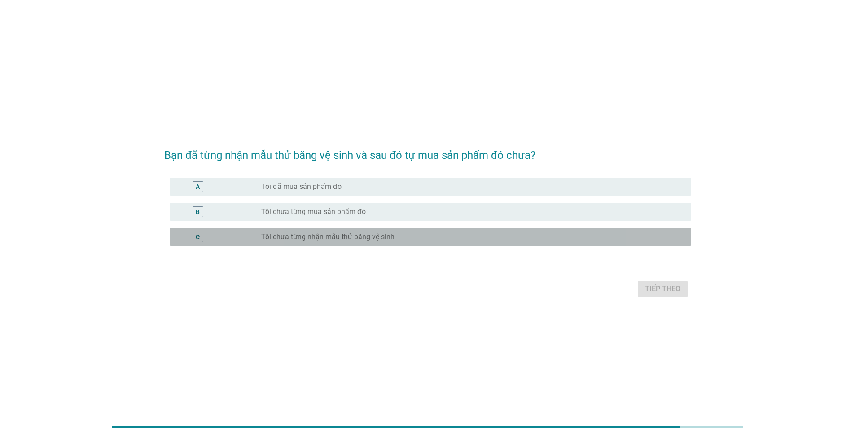
click at [336, 237] on label "Tôi chưa từng nhận mẫu thử băng vệ sinh" at bounding box center [327, 236] width 133 height 9
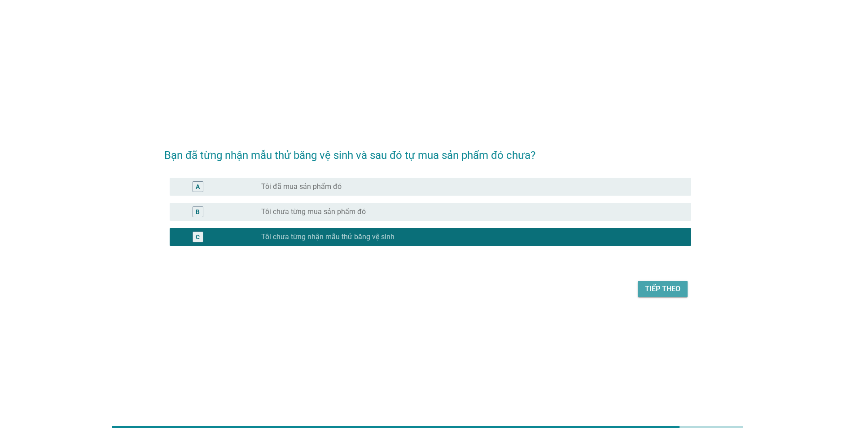
click at [663, 291] on div "Tiếp theo" at bounding box center [662, 289] width 35 height 11
